Goal: Transaction & Acquisition: Obtain resource

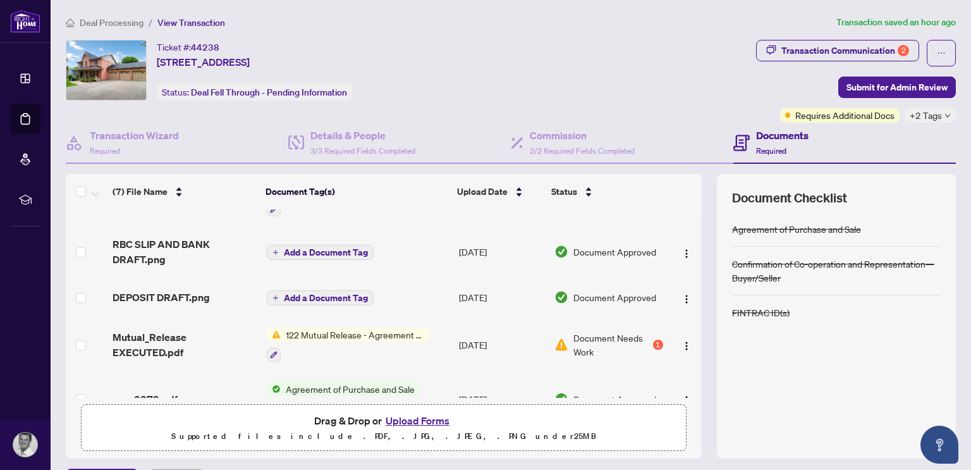
scroll to position [174, 0]
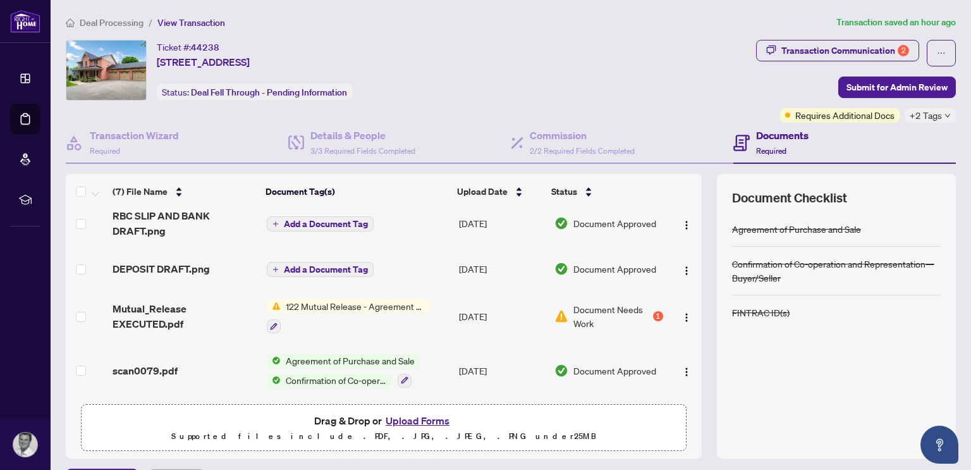
click at [325, 307] on span "122 Mutual Release - Agreement of Purchase and Sale" at bounding box center [356, 306] width 150 height 14
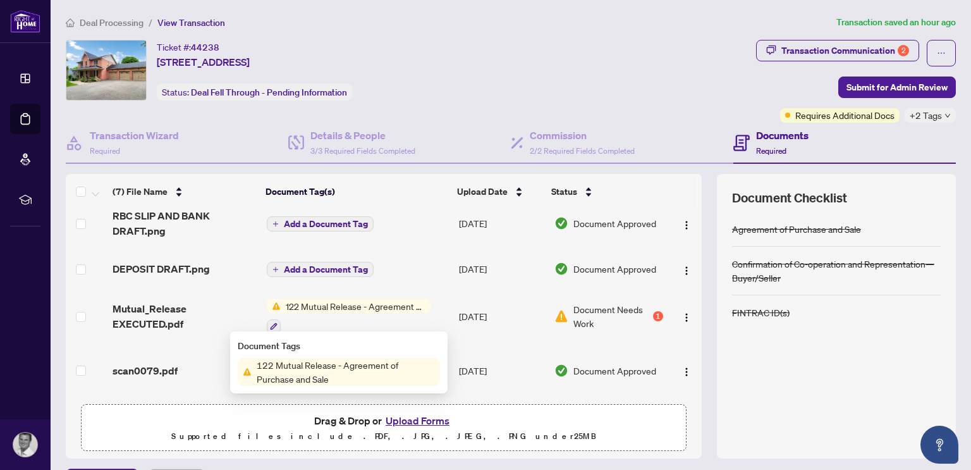
click at [366, 367] on span "122 Mutual Release - Agreement of Purchase and Sale" at bounding box center [346, 372] width 188 height 28
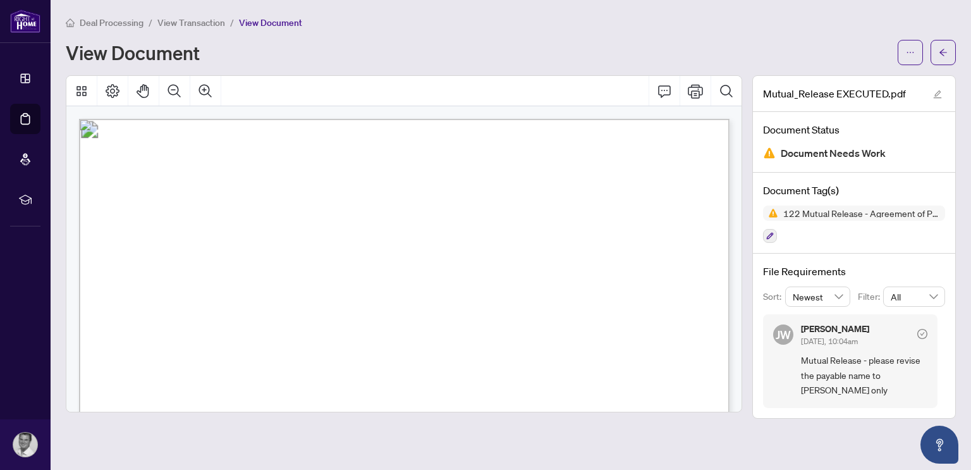
drag, startPoint x: 635, startPoint y: 303, endPoint x: 624, endPoint y: 276, distance: 29.2
click at [88, 91] on icon "Thumbnails" at bounding box center [81, 90] width 15 height 15
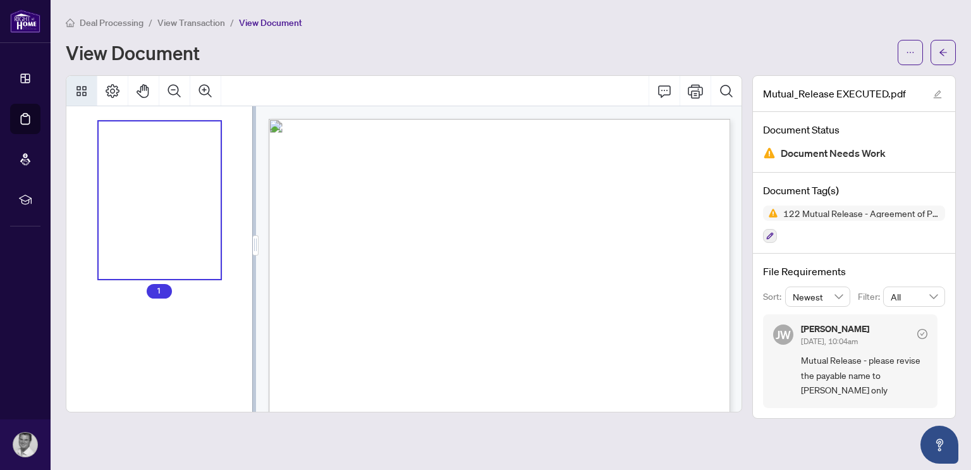
click at [82, 89] on icon "Thumbnails" at bounding box center [81, 90] width 15 height 15
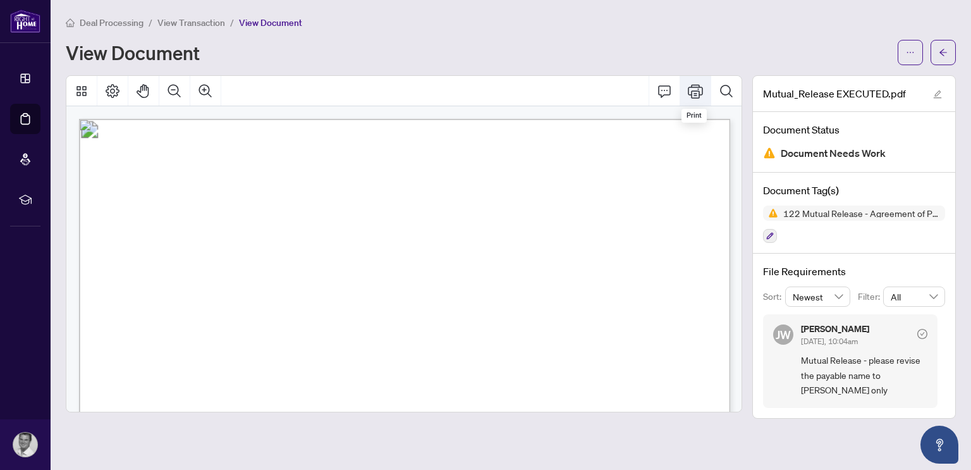
click at [697, 88] on icon "Print" at bounding box center [695, 90] width 15 height 15
